Goal: Information Seeking & Learning: Learn about a topic

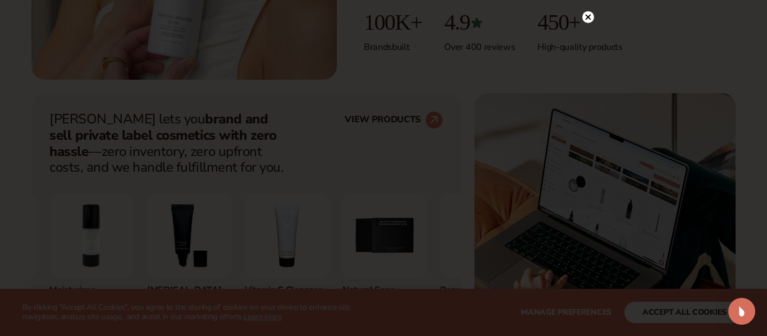
scroll to position [374, 0]
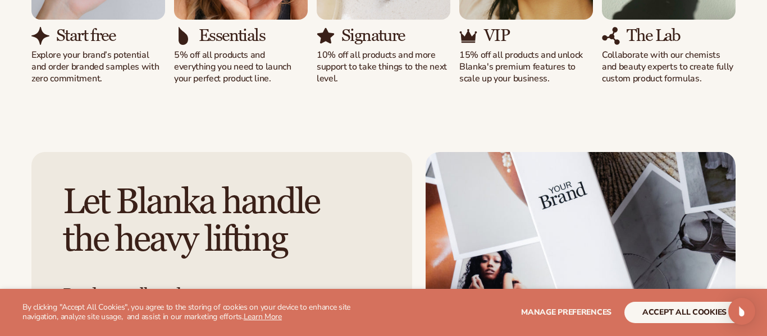
scroll to position [1232, 0]
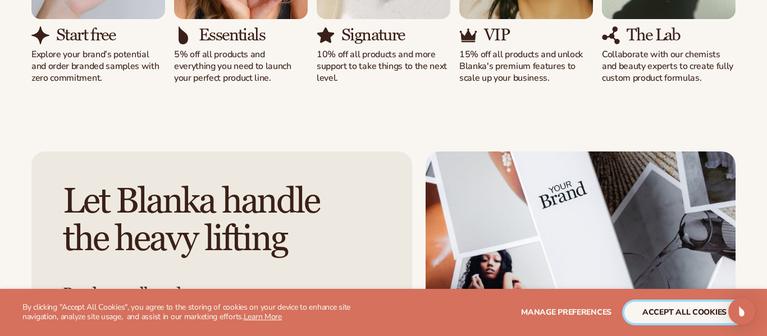
click at [672, 314] on button "accept all cookies" at bounding box center [684, 312] width 120 height 21
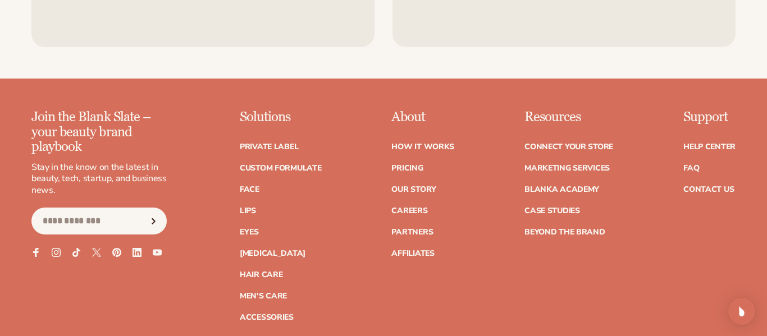
scroll to position [4363, 0]
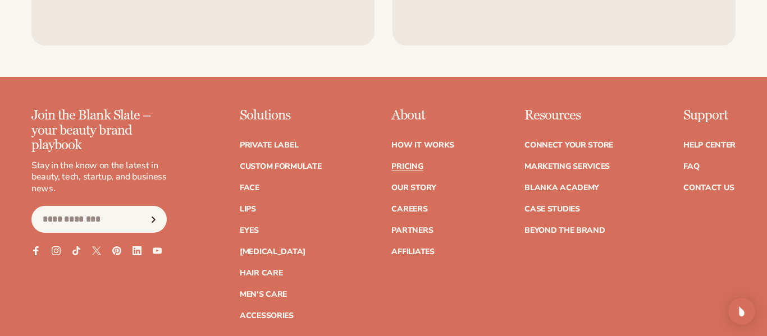
click at [412, 163] on link "Pricing" at bounding box center [406, 167] width 31 height 8
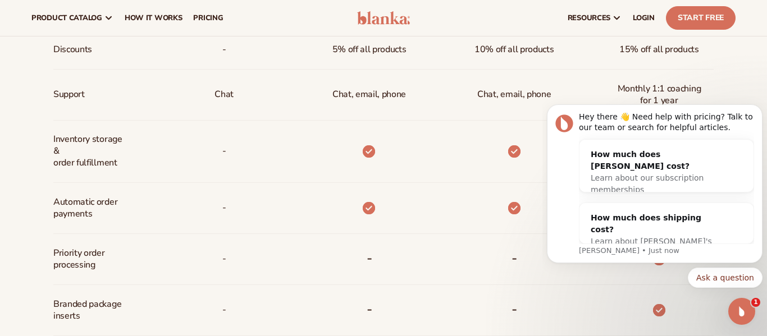
scroll to position [575, 0]
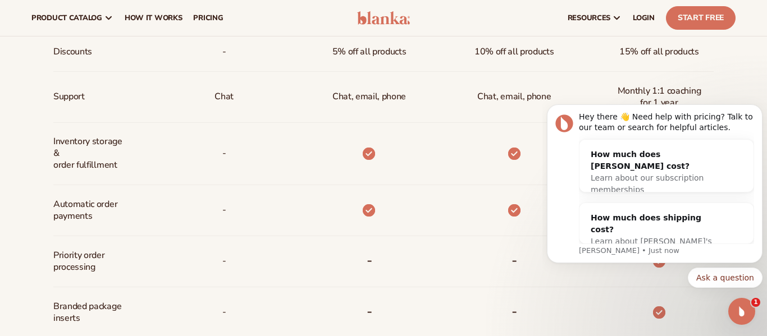
click at [748, 74] on div "Billed Monthly billed Yearly Billed Monthly billed Yearly Discounts Support Inv…" at bounding box center [383, 211] width 767 height 756
click at [737, 310] on icon "Open Intercom Messenger" at bounding box center [740, 310] width 19 height 19
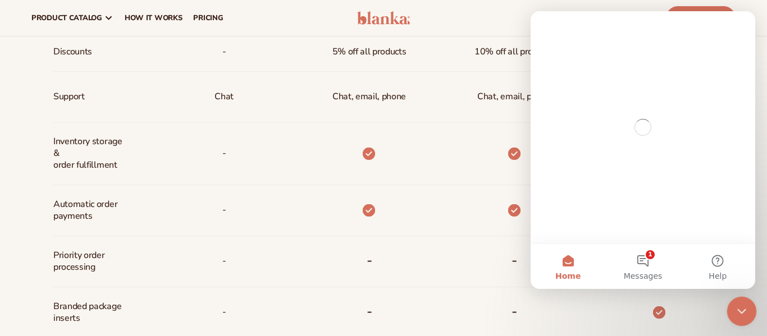
scroll to position [0, 0]
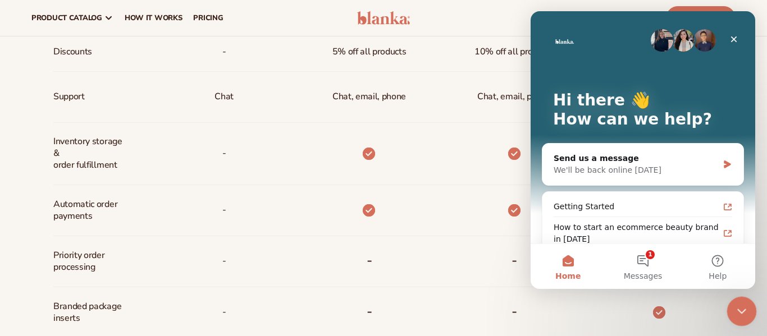
click at [738, 313] on icon "Close Intercom Messenger" at bounding box center [739, 309] width 13 height 13
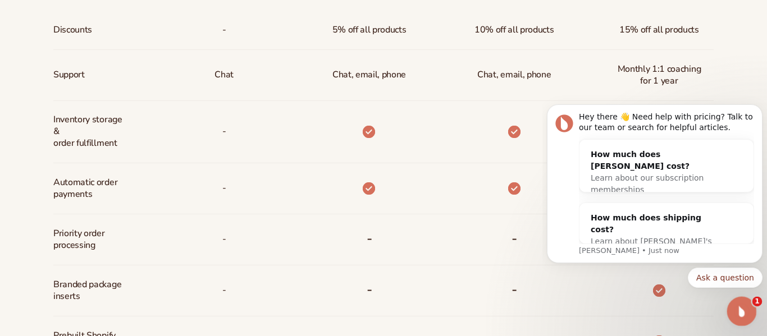
scroll to position [599, 0]
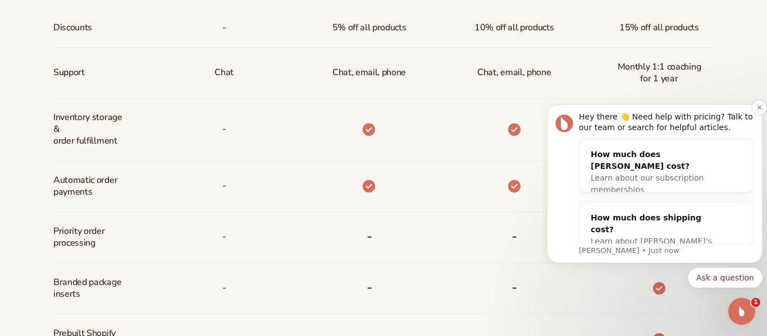
click at [741, 129] on div "Hey there 👋 Need help with pricing? Talk to our team or search for helpful arti…" at bounding box center [666, 123] width 175 height 22
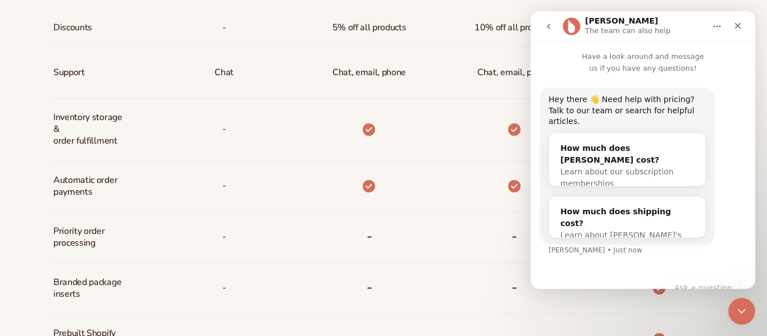
scroll to position [7, 0]
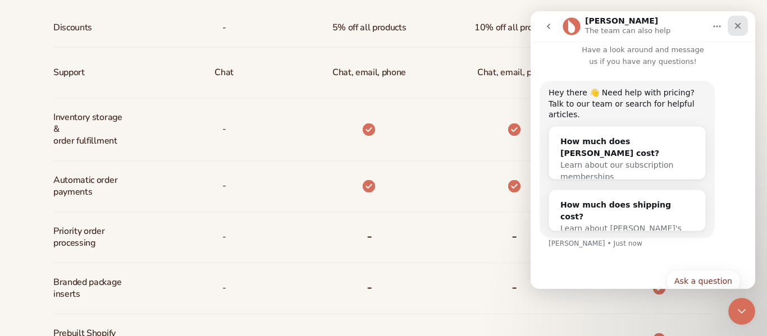
click at [738, 25] on icon "Close" at bounding box center [738, 26] width 6 height 6
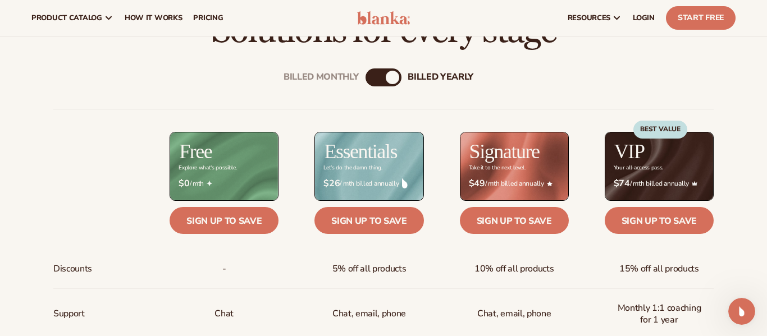
scroll to position [357, 0]
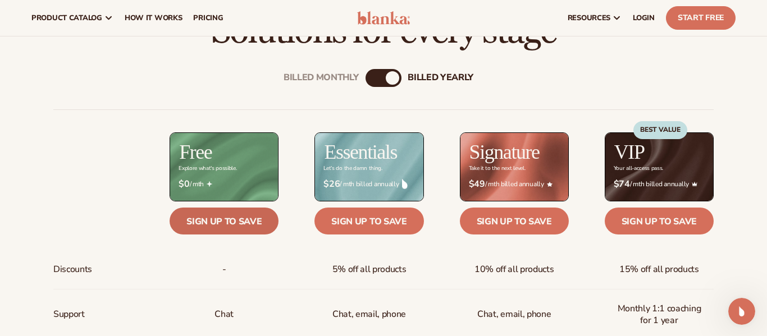
click at [177, 224] on link "Sign up to save" at bounding box center [223, 221] width 109 height 27
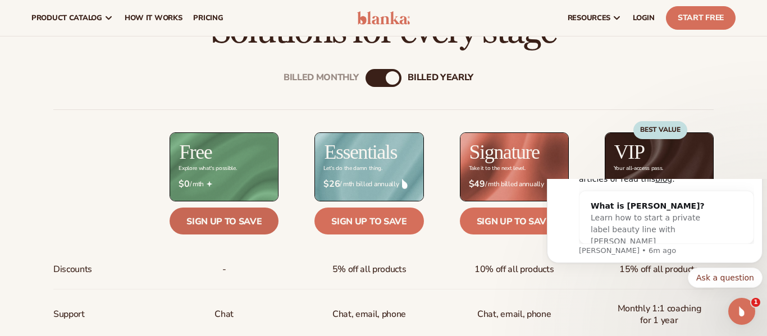
scroll to position [0, 0]
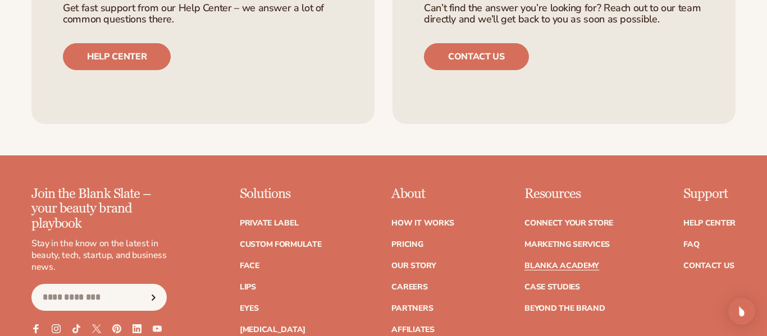
scroll to position [2116, 0]
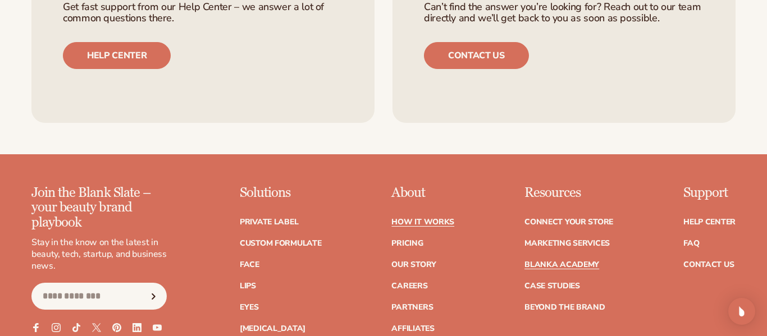
click at [400, 218] on link "How It Works" at bounding box center [422, 222] width 63 height 8
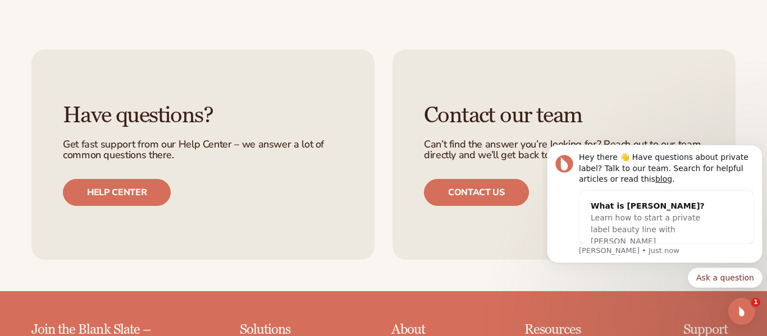
scroll to position [2237, 0]
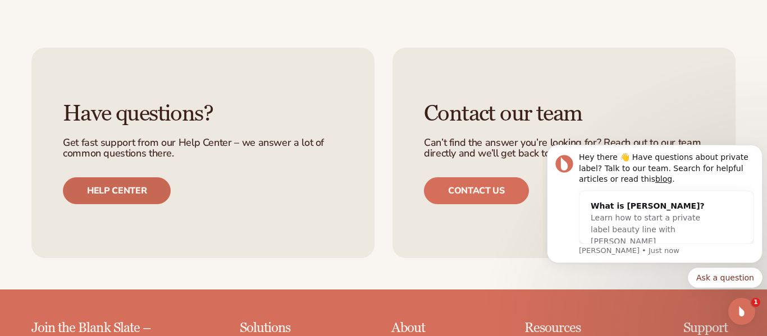
click at [88, 177] on link "Help center" at bounding box center [117, 190] width 108 height 27
